Goal: Communication & Community: Answer question/provide support

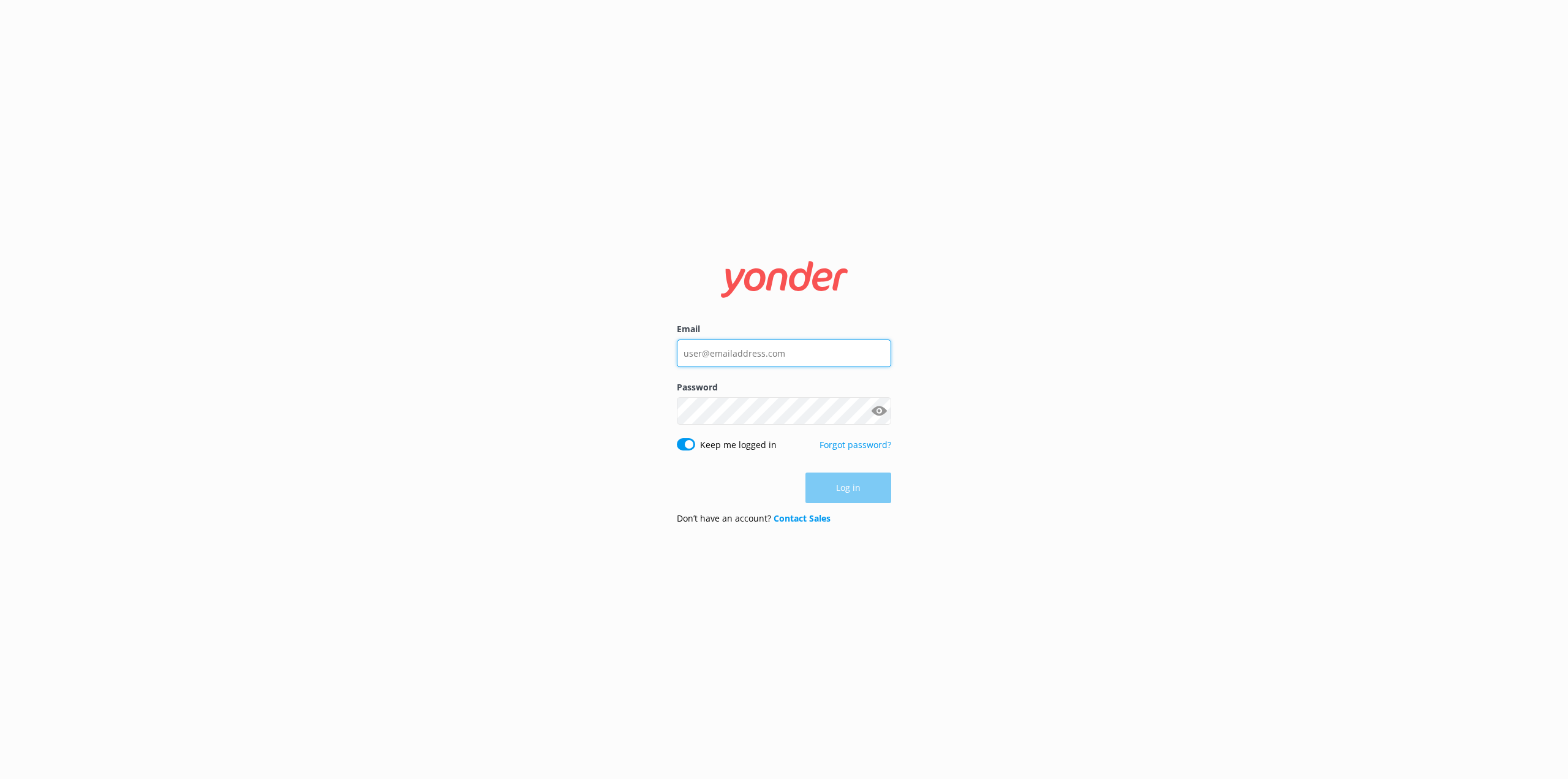
click at [743, 349] on input "Email" at bounding box center [784, 354] width 214 height 28
type input "[PERSON_NAME][EMAIL_ADDRESS][PERSON_NAME][DOMAIN_NAME]"
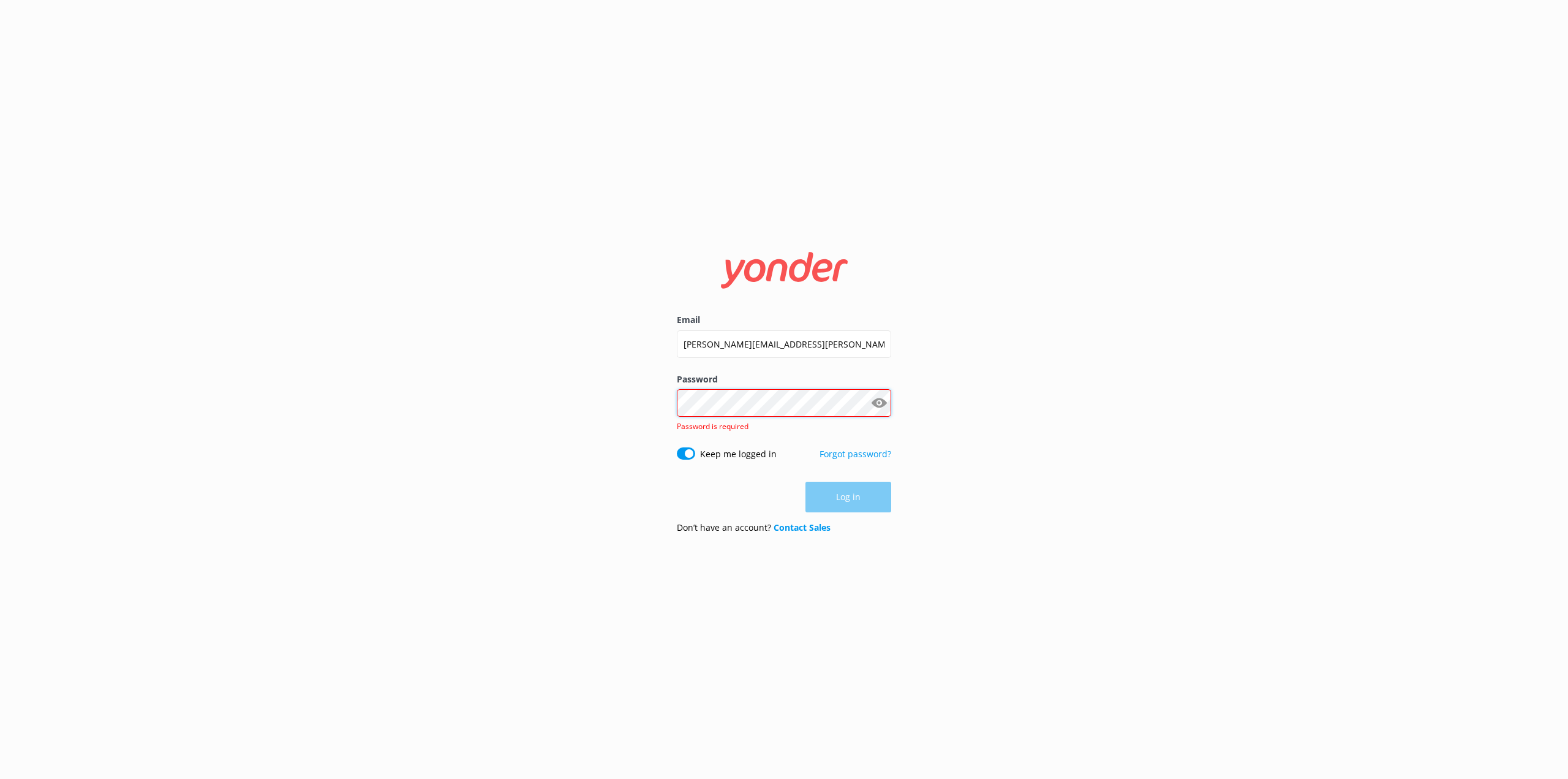
click at [750, 417] on div "Password Show password Password is required" at bounding box center [784, 409] width 214 height 75
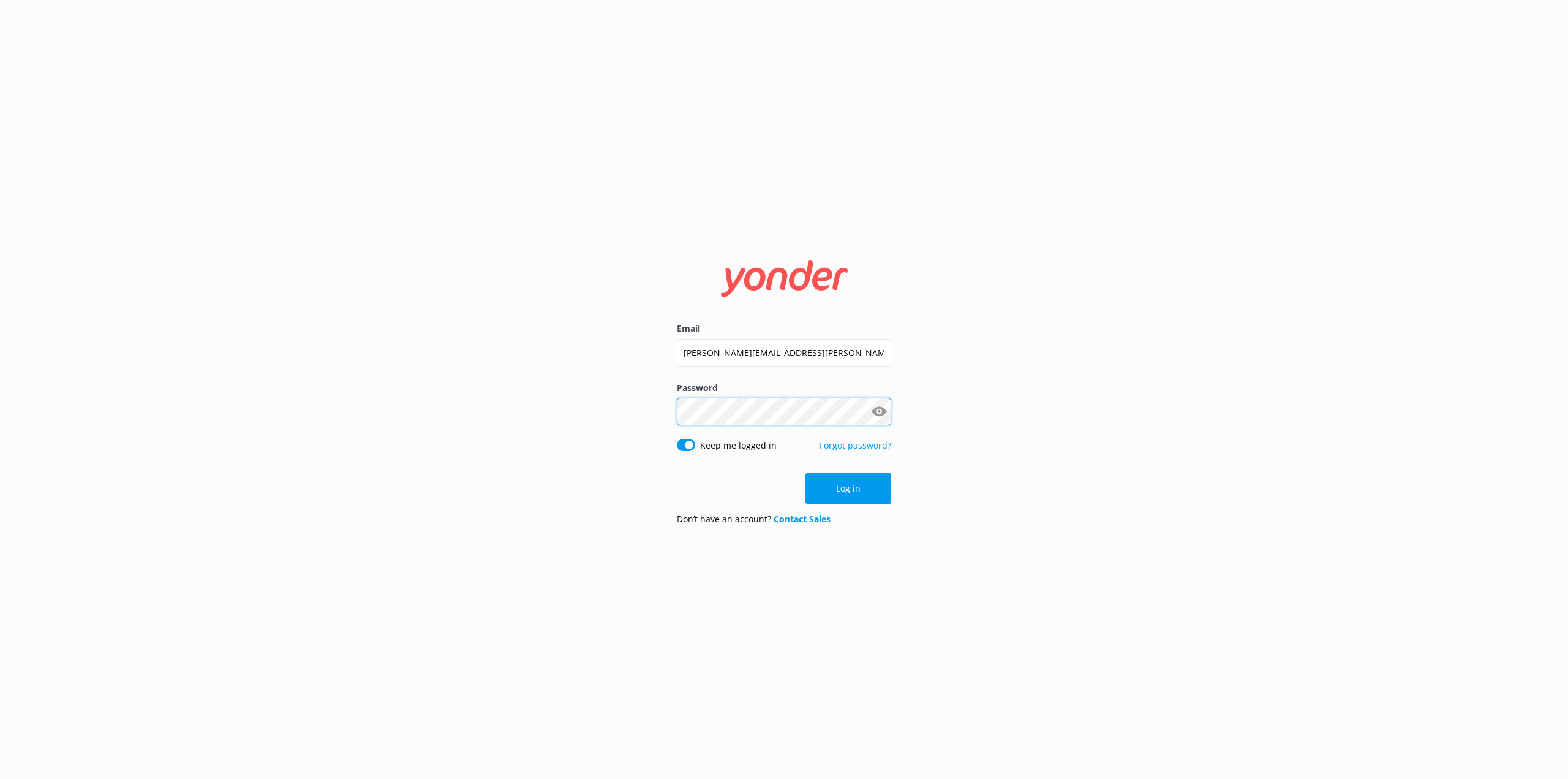
click button "Log in" at bounding box center [848, 488] width 86 height 31
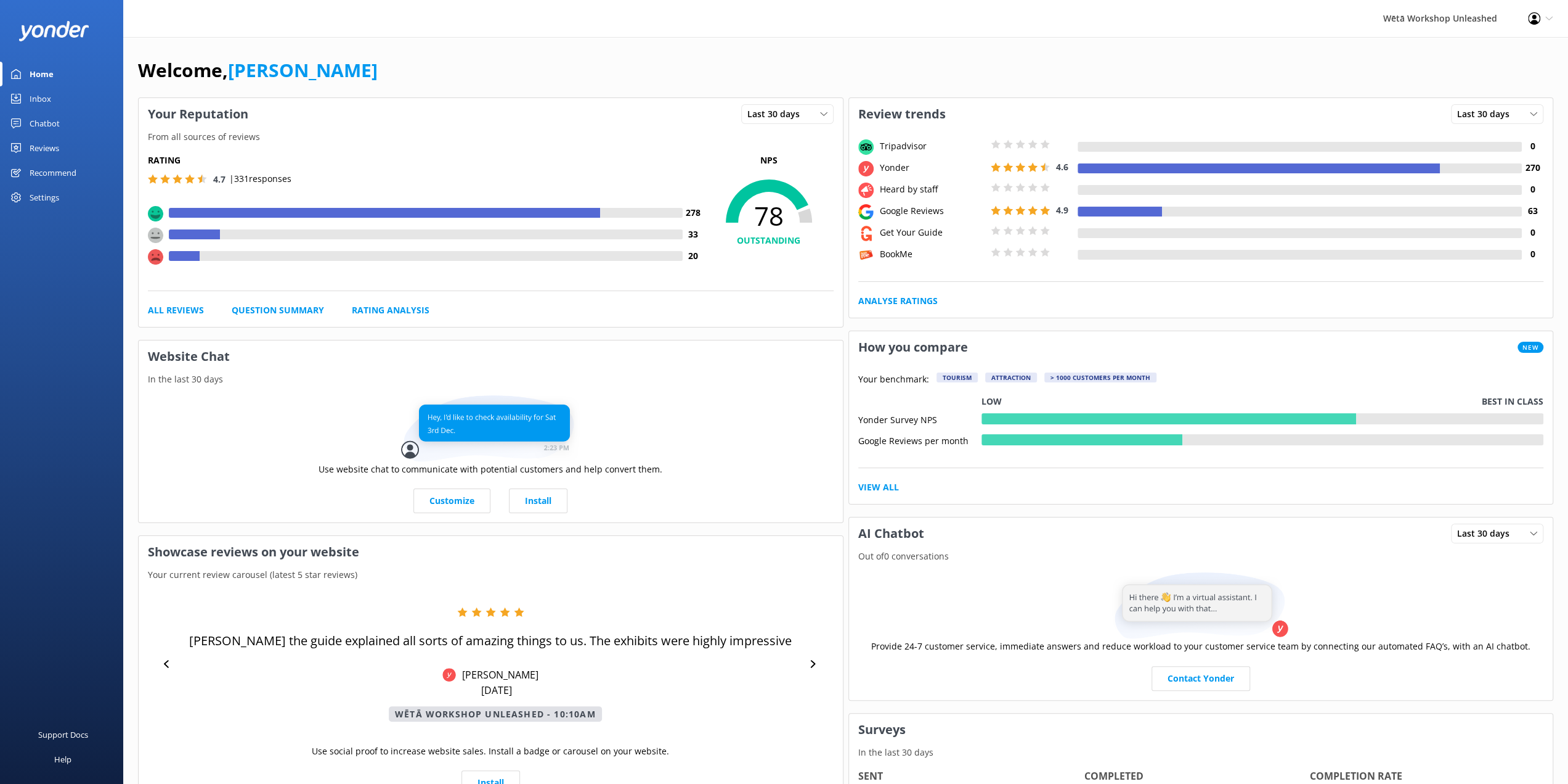
click at [54, 141] on div "Reviews" at bounding box center [44, 148] width 30 height 25
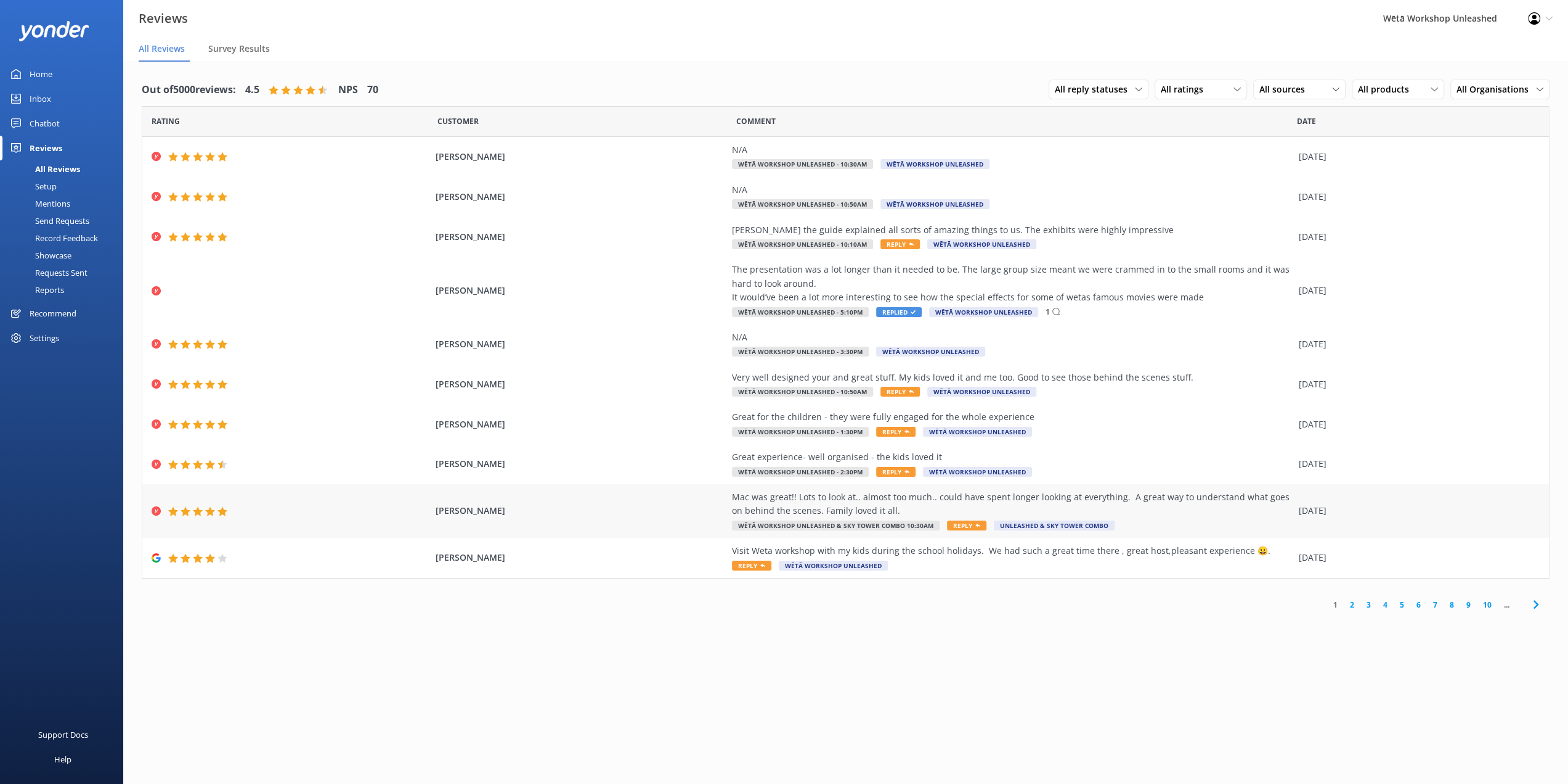
drag, startPoint x: 893, startPoint y: 508, endPoint x: 724, endPoint y: 497, distance: 169.4
click at [724, 497] on div "[PERSON_NAME] Mac was great!! Lots to look at.. almost too much.. could have sp…" at bounding box center [846, 511] width 1407 height 54
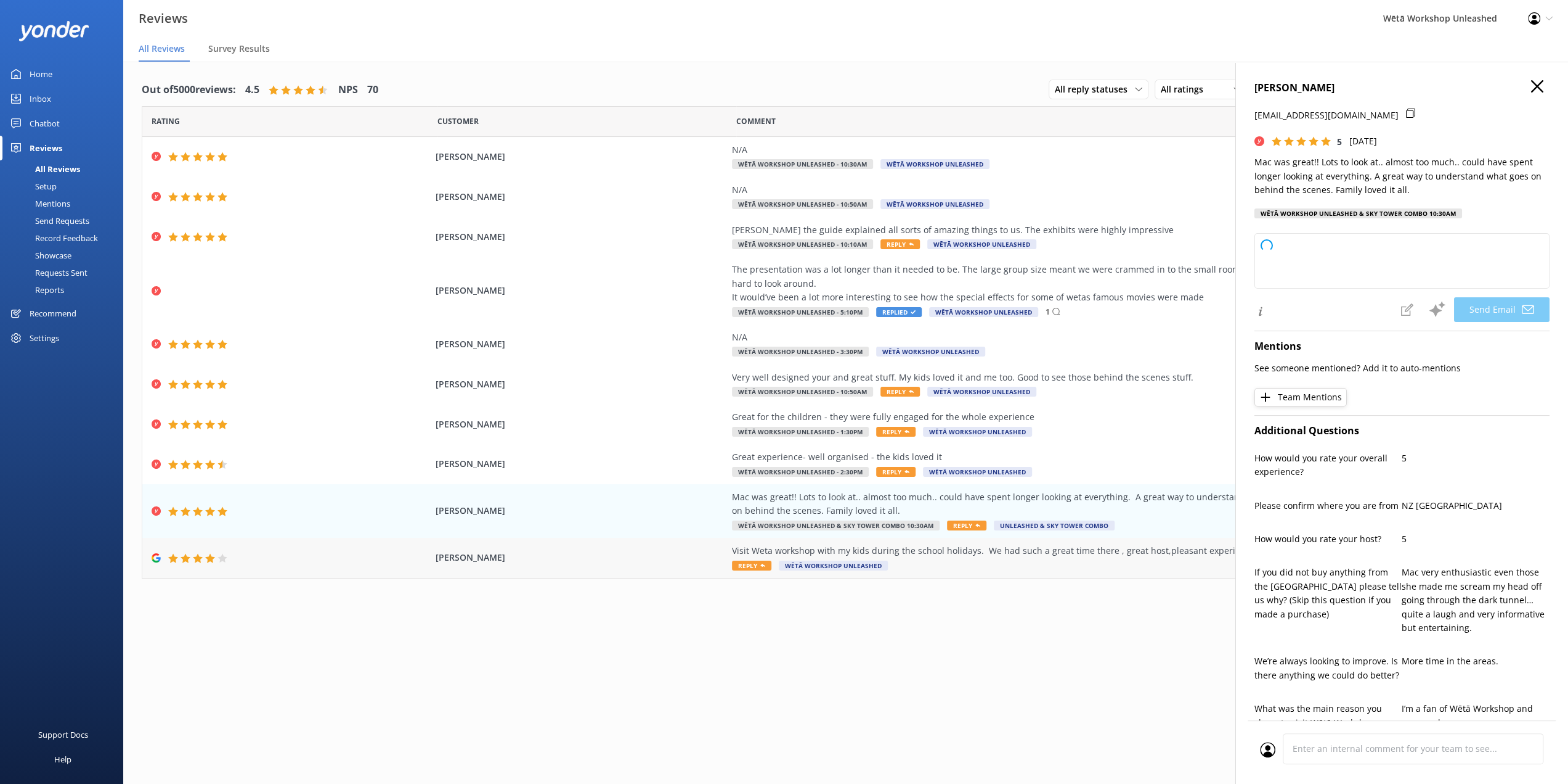
copy div "Mac was great!! Lots to look at.. almost too much.. could have spent longer loo…"
type textarea "Kia [PERSON_NAME], Thanks so much for your lovely feedback! We're thrilled to h…"
